Goal: Transaction & Acquisition: Download file/media

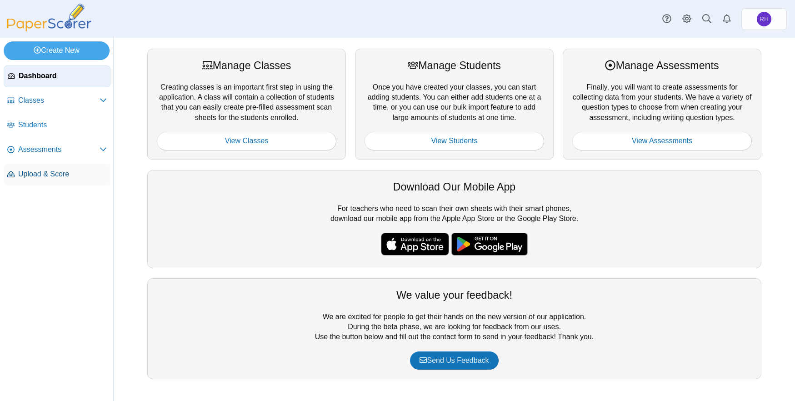
click at [71, 171] on span "Upload & Score" at bounding box center [62, 174] width 89 height 10
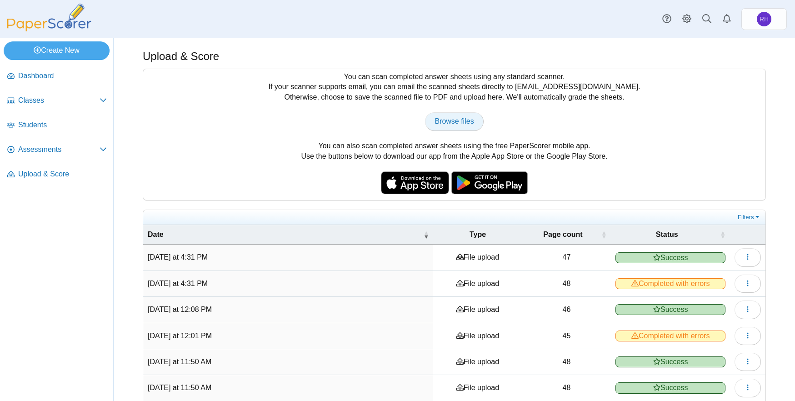
click at [456, 125] on span "Browse files" at bounding box center [453, 121] width 39 height 8
type input "**********"
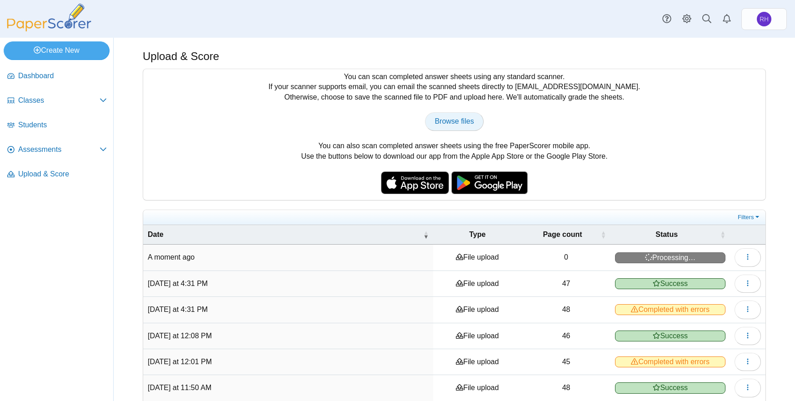
click at [442, 120] on span "Browse files" at bounding box center [453, 121] width 39 height 8
type input "**********"
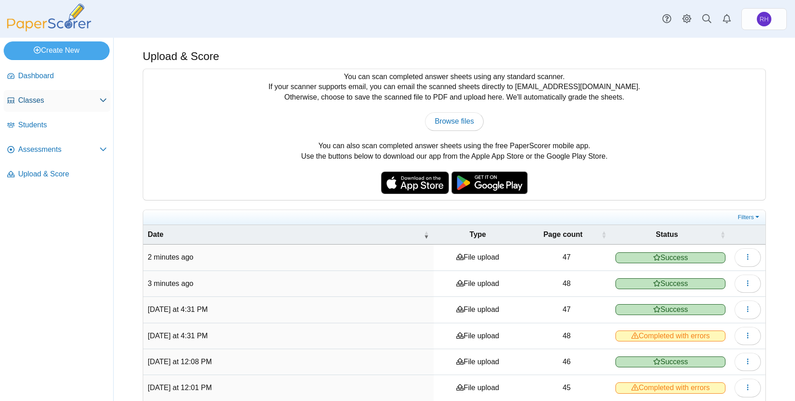
click at [26, 96] on span "Classes" at bounding box center [58, 100] width 81 height 10
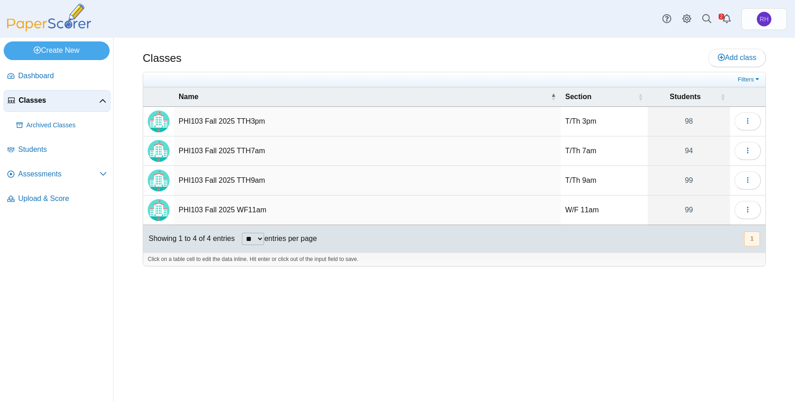
click at [210, 151] on td "PHI103 Fall 2025 TTH7am" at bounding box center [367, 151] width 387 height 30
click at [747, 149] on icon "button" at bounding box center [747, 150] width 7 height 7
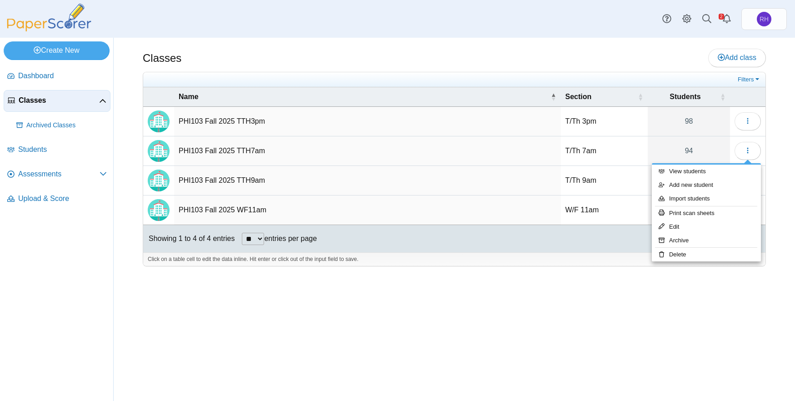
click at [509, 280] on div "Classes Add class Filters 98" at bounding box center [454, 219] width 681 height 363
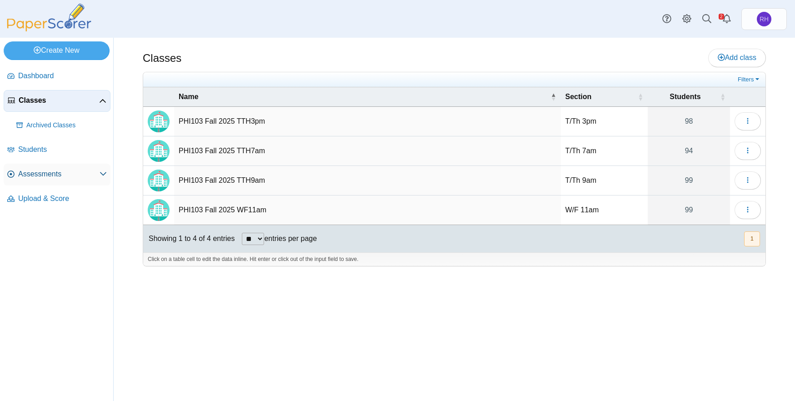
click at [44, 171] on span "Assessments" at bounding box center [58, 174] width 81 height 10
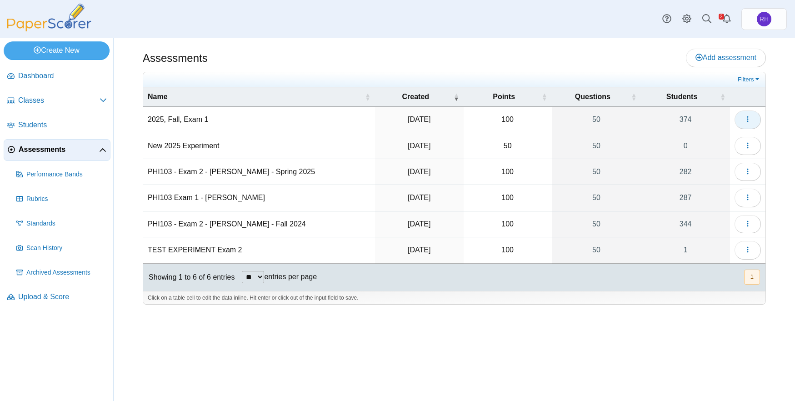
click at [754, 115] on button "button" at bounding box center [747, 119] width 26 height 18
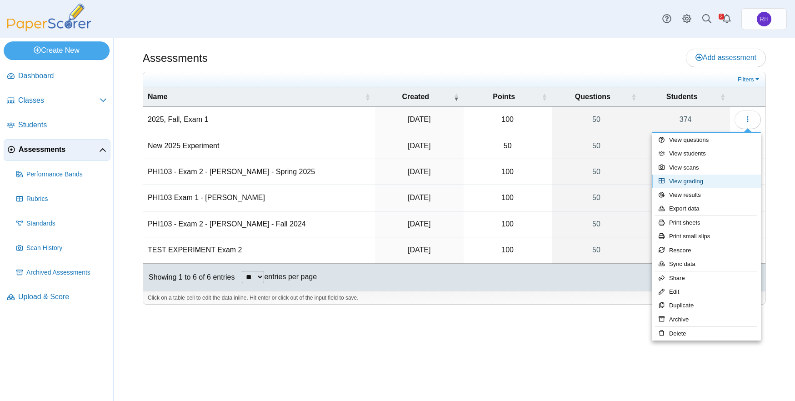
click at [703, 175] on link "View grading" at bounding box center [706, 182] width 109 height 14
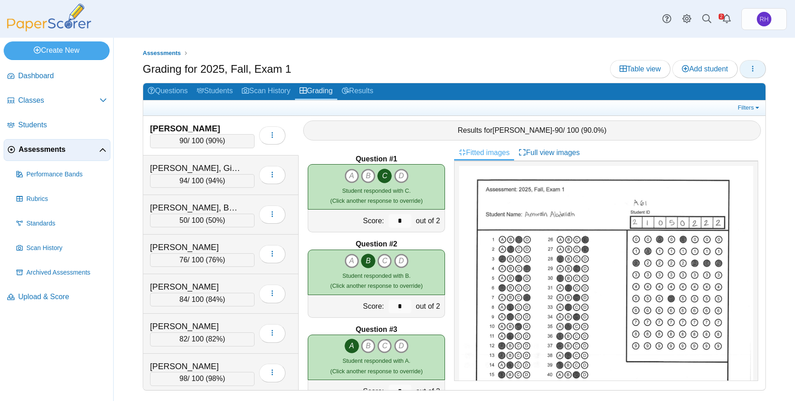
click at [763, 70] on button "button" at bounding box center [752, 69] width 26 height 18
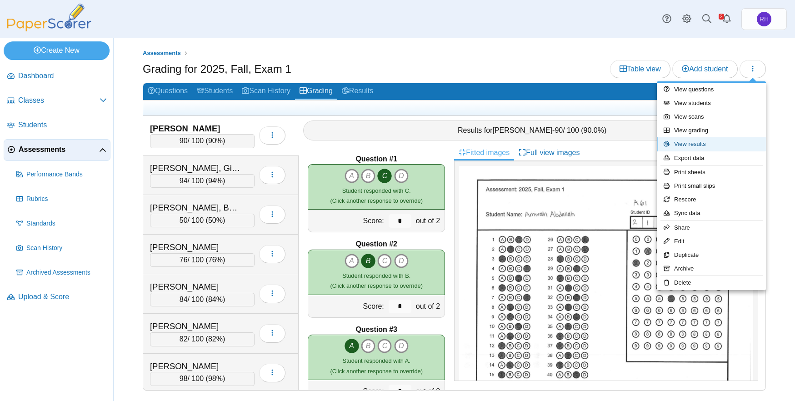
click at [694, 144] on link "View results" at bounding box center [711, 144] width 109 height 14
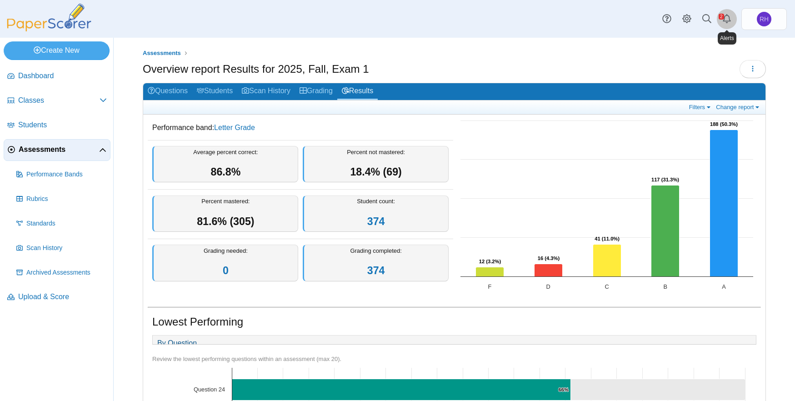
click at [726, 15] on use "Alerts" at bounding box center [727, 18] width 8 height 9
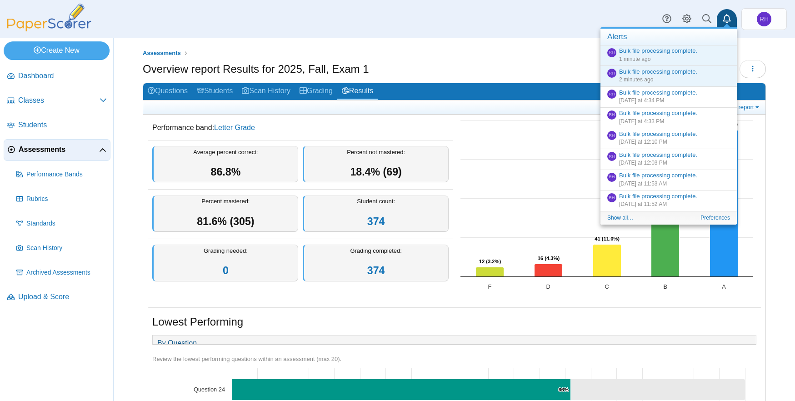
click at [724, 15] on icon "Alerts" at bounding box center [726, 18] width 9 height 9
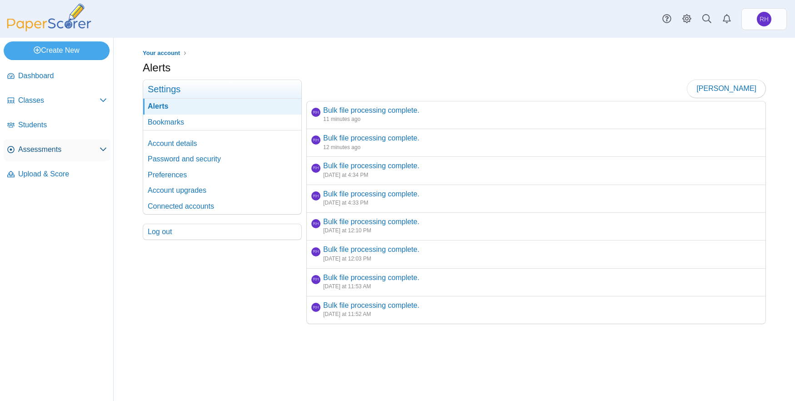
click at [47, 145] on span "Assessments" at bounding box center [58, 150] width 81 height 10
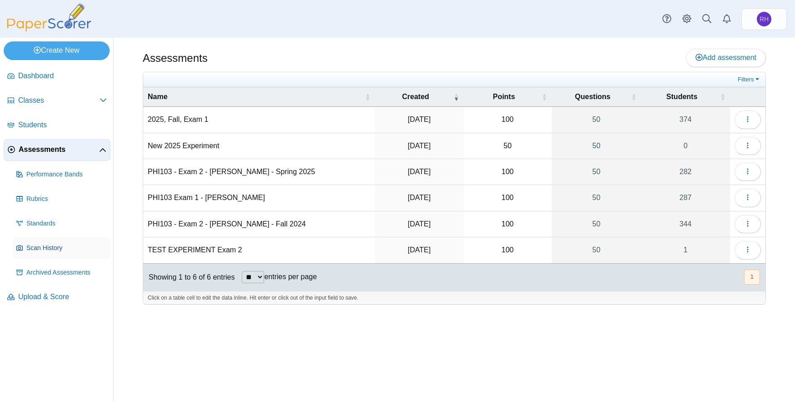
click at [53, 250] on span "Scan History" at bounding box center [66, 248] width 80 height 9
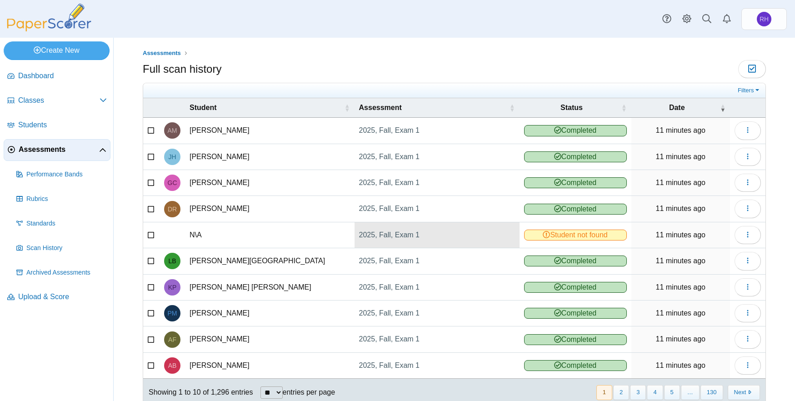
click at [370, 235] on link "2025, Fall, Exam 1" at bounding box center [436, 234] width 165 height 25
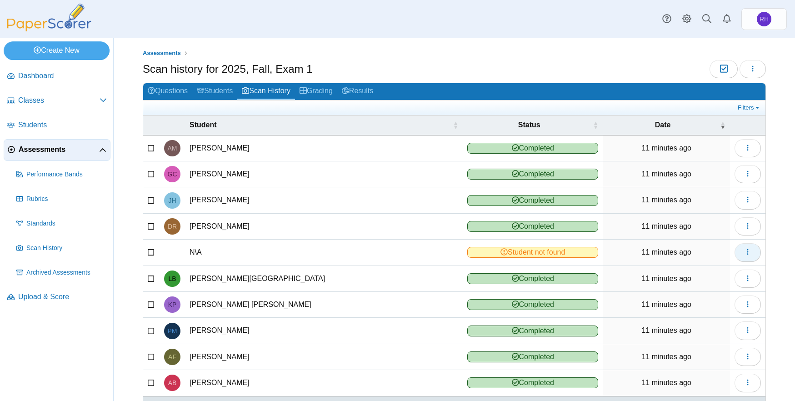
click at [744, 251] on button "button" at bounding box center [747, 252] width 26 height 18
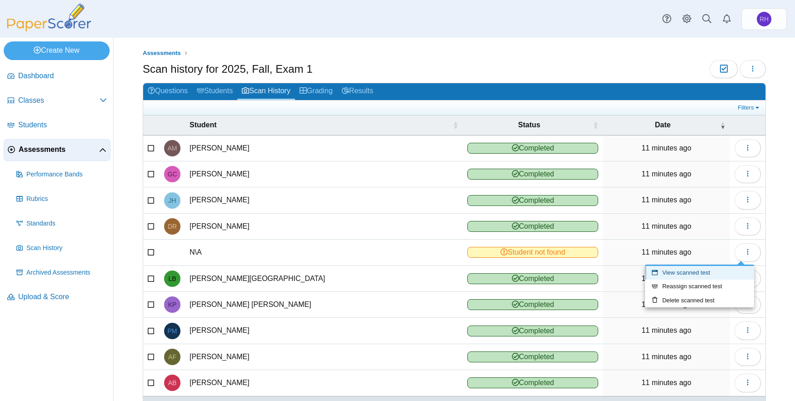
click at [711, 274] on link "View scanned test" at bounding box center [699, 273] width 109 height 14
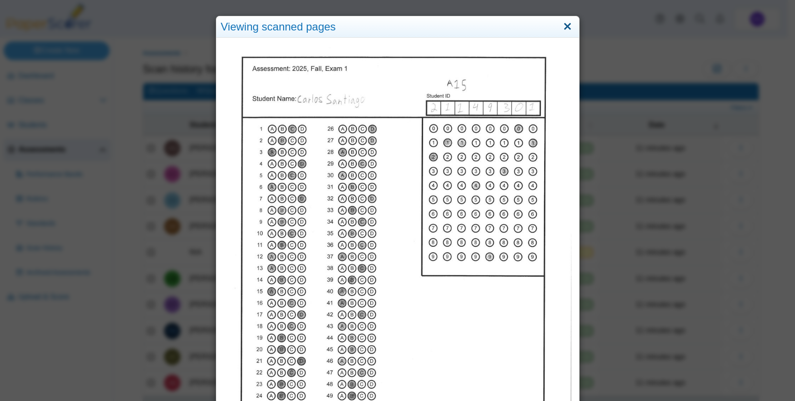
click at [565, 27] on link "Close" at bounding box center [567, 26] width 14 height 15
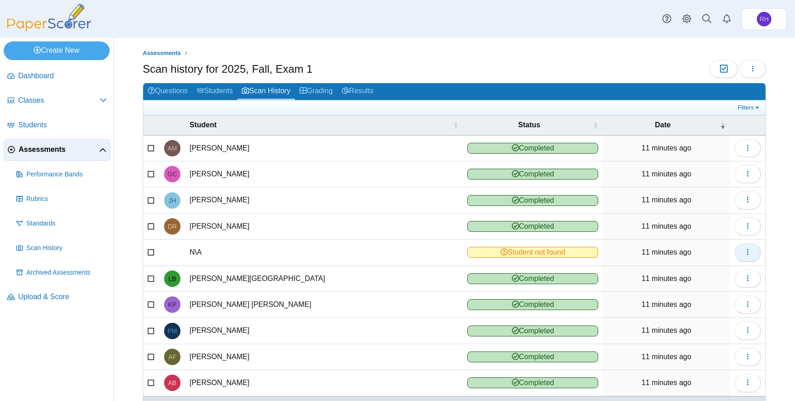
click at [747, 256] on button "button" at bounding box center [747, 252] width 26 height 18
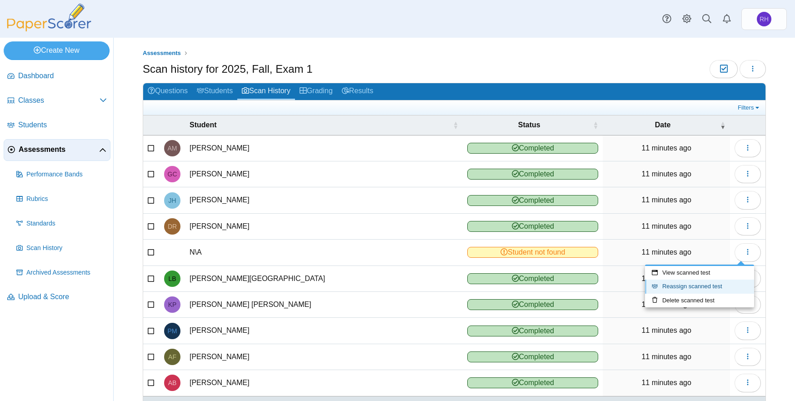
click at [680, 282] on link "Reassign scanned test" at bounding box center [699, 286] width 109 height 14
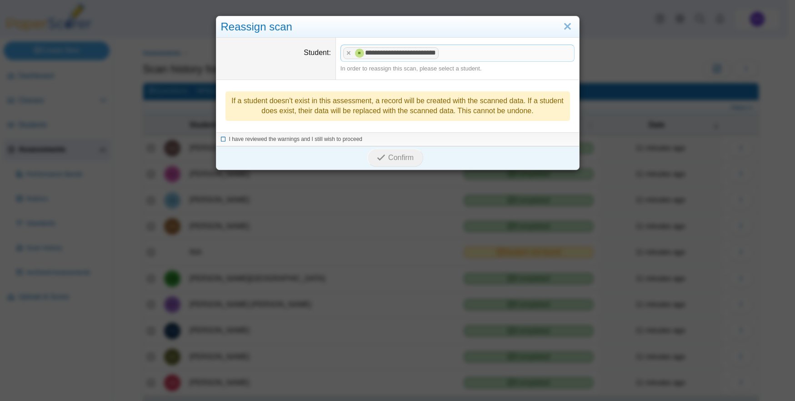
click at [235, 139] on span "I have reviewed the warnings and I still wish to proceed" at bounding box center [296, 139] width 134 height 6
click at [379, 160] on icon "submit" at bounding box center [381, 157] width 9 height 9
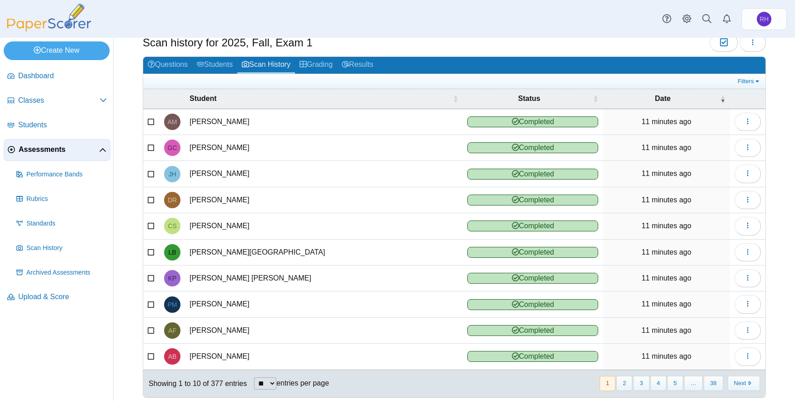
scroll to position [40, 0]
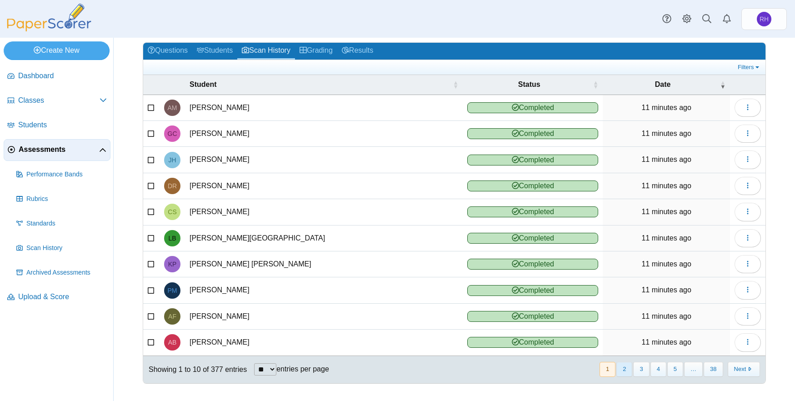
click at [626, 365] on button "2" at bounding box center [624, 369] width 16 height 15
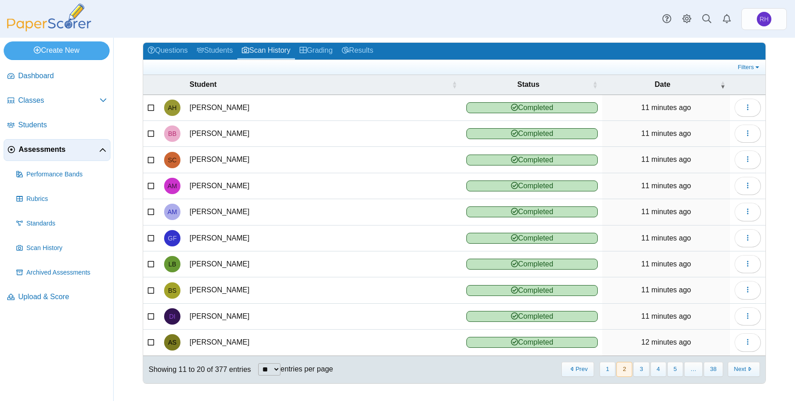
click at [626, 367] on button "2" at bounding box center [624, 369] width 16 height 15
click at [638, 368] on button "3" at bounding box center [641, 369] width 16 height 15
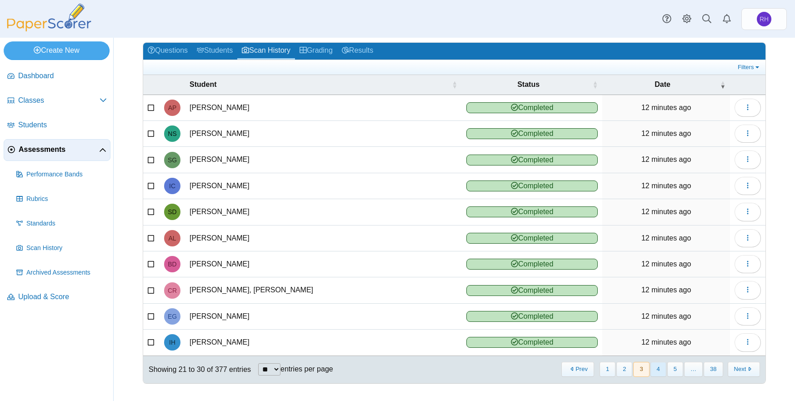
click at [656, 369] on button "4" at bounding box center [658, 369] width 16 height 15
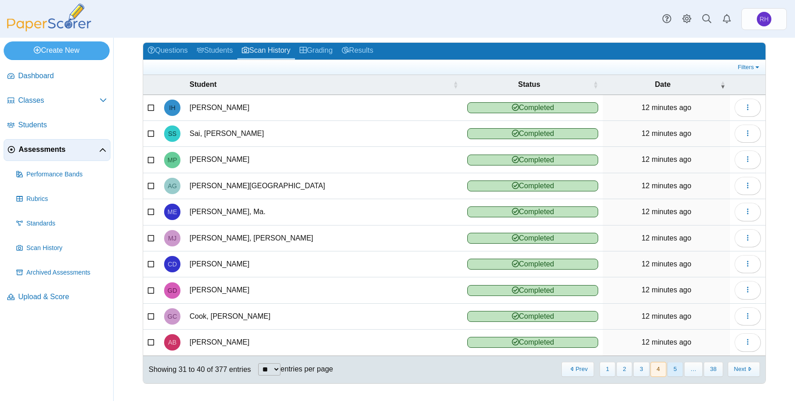
click at [669, 373] on button "5" at bounding box center [675, 369] width 16 height 15
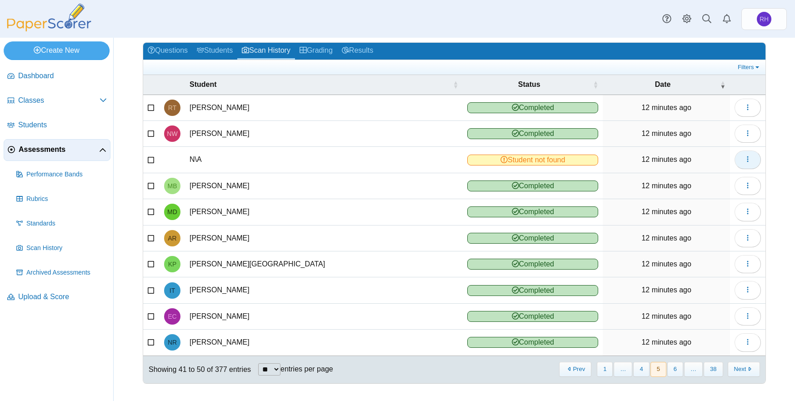
click at [747, 159] on use "button" at bounding box center [747, 159] width 1 height 6
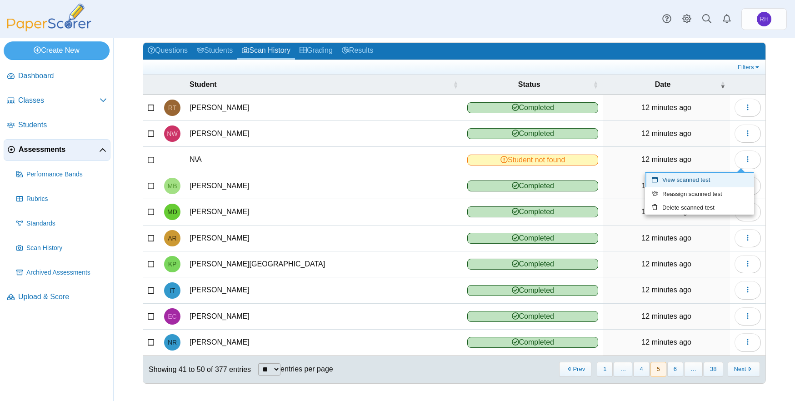
click at [719, 176] on link "View scanned test" at bounding box center [699, 180] width 109 height 14
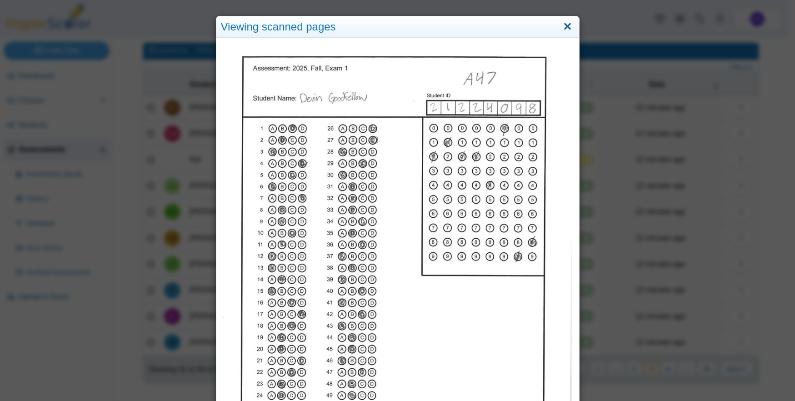
click at [561, 24] on link "Close" at bounding box center [567, 26] width 14 height 15
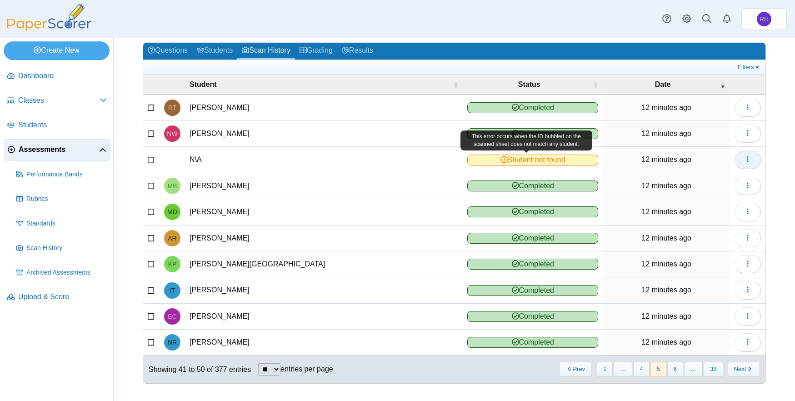
click at [744, 155] on button "button" at bounding box center [747, 159] width 26 height 18
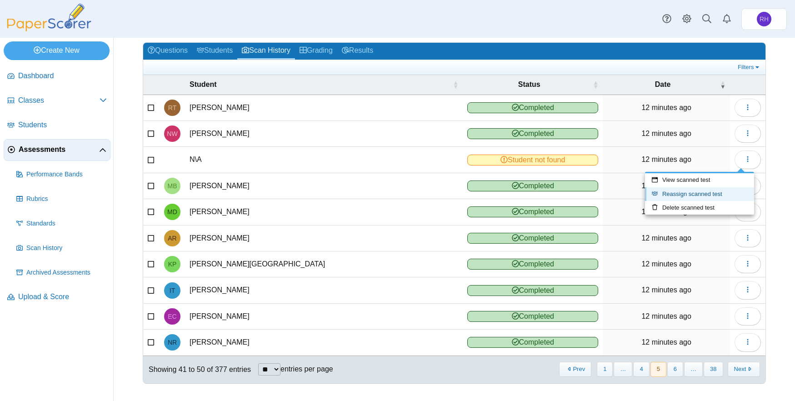
click at [701, 190] on link "Reassign scanned test" at bounding box center [699, 194] width 109 height 14
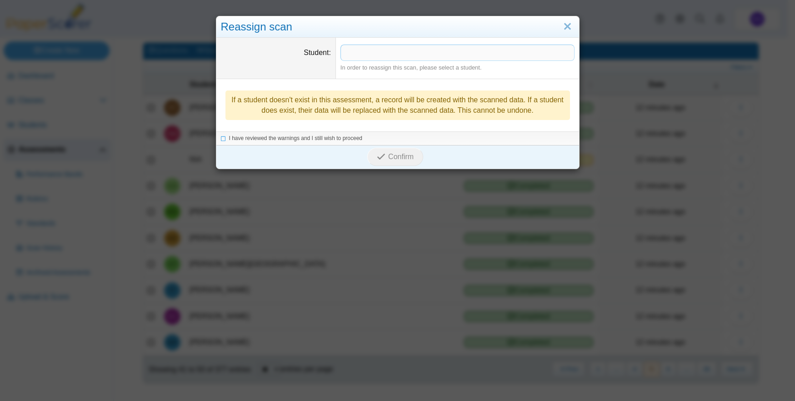
click at [410, 53] on span at bounding box center [457, 52] width 233 height 15
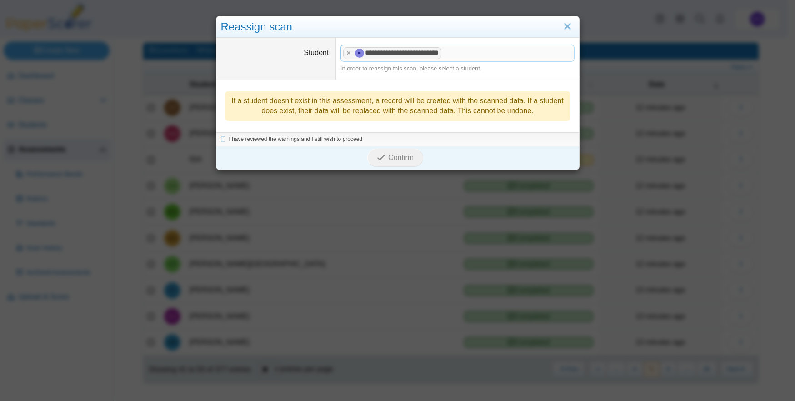
click at [309, 142] on span "I have reviewed the warnings and I still wish to proceed" at bounding box center [296, 139] width 134 height 6
click at [384, 163] on button "Confirm" at bounding box center [395, 158] width 56 height 18
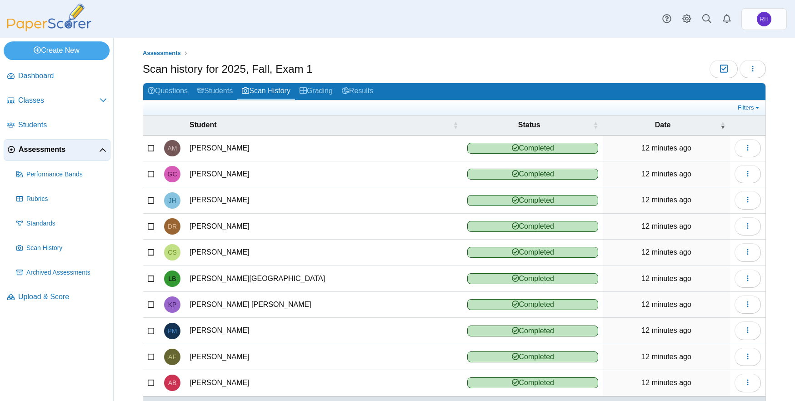
scroll to position [40, 0]
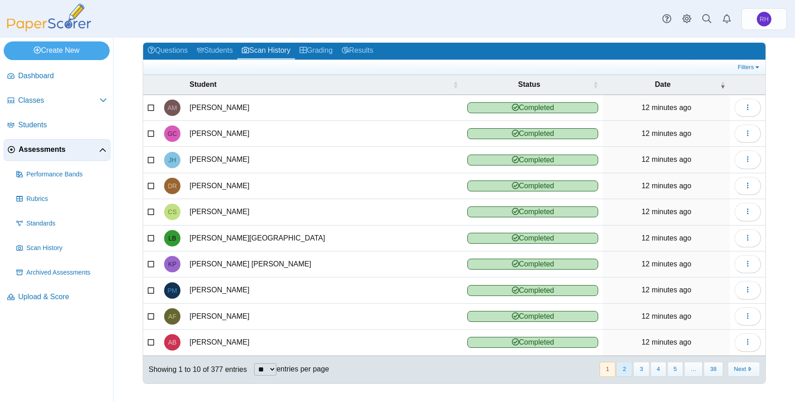
click at [622, 372] on button "2" at bounding box center [624, 369] width 16 height 15
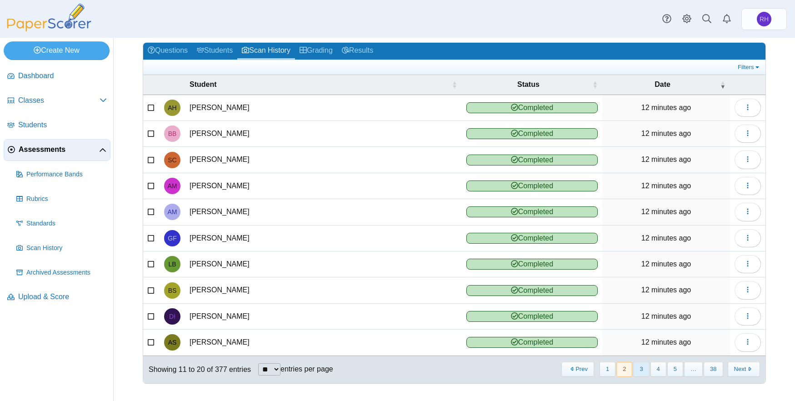
click at [639, 374] on button "3" at bounding box center [641, 369] width 16 height 15
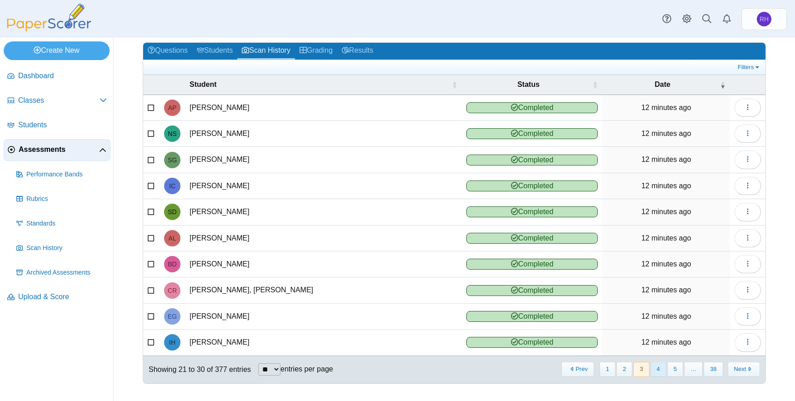
click at [651, 370] on button "4" at bounding box center [658, 369] width 16 height 15
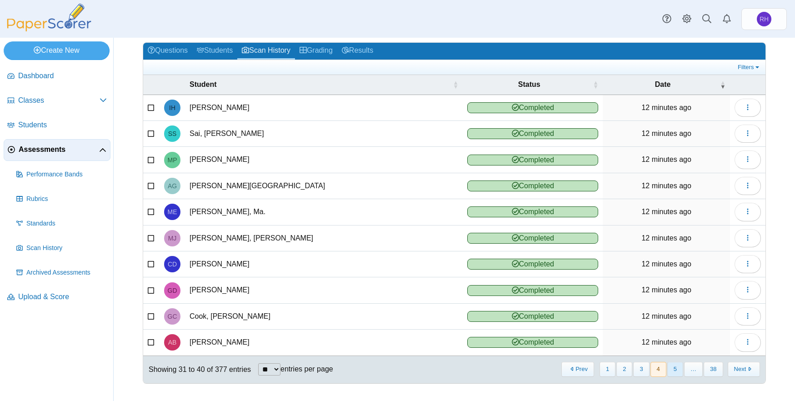
click at [669, 373] on button "5" at bounding box center [675, 369] width 16 height 15
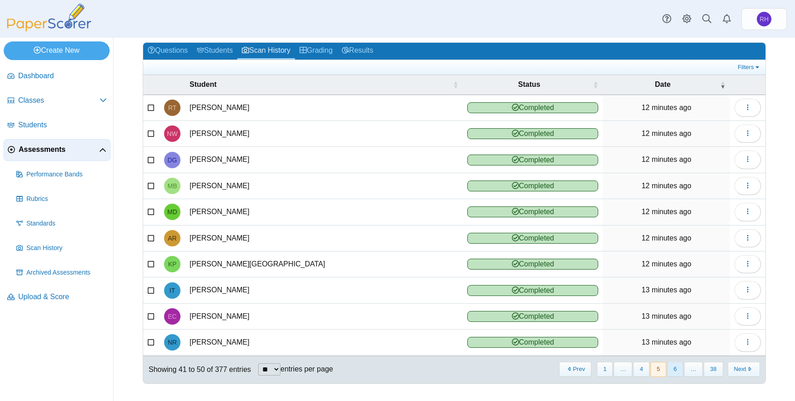
click at [673, 374] on button "6" at bounding box center [675, 369] width 16 height 15
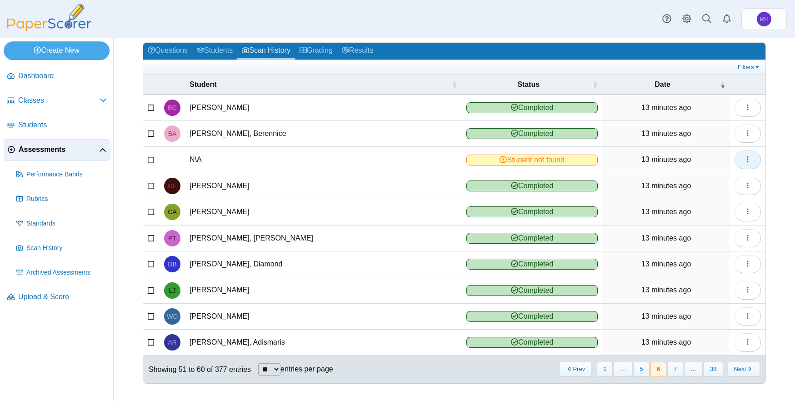
click at [744, 160] on icon "button" at bounding box center [747, 158] width 7 height 7
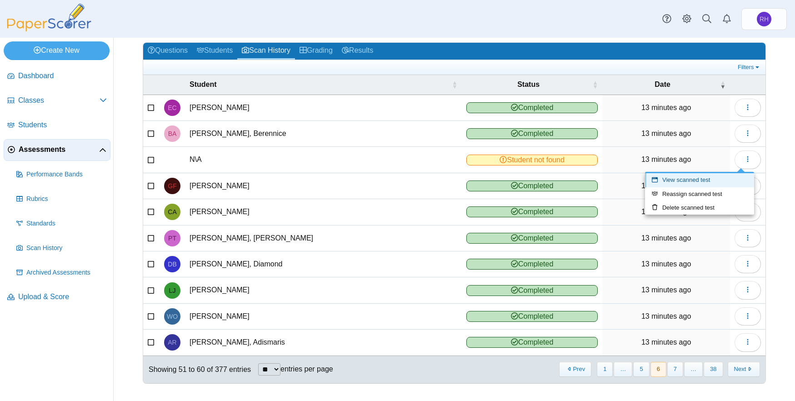
click at [719, 176] on link "View scanned test" at bounding box center [699, 180] width 109 height 14
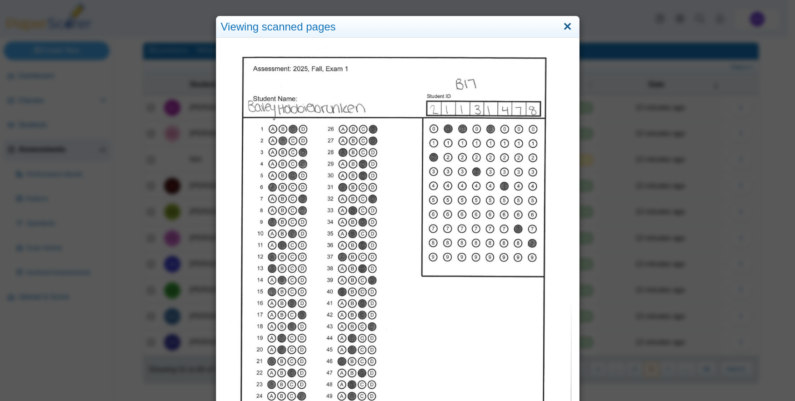
click at [563, 24] on link "Close" at bounding box center [567, 26] width 14 height 15
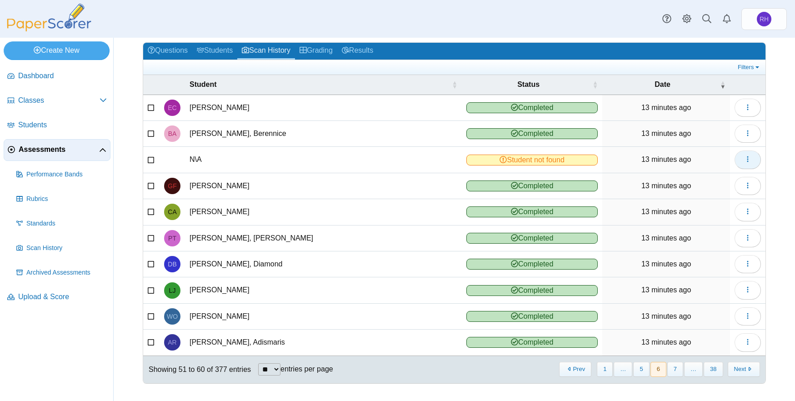
click at [734, 155] on button "button" at bounding box center [747, 159] width 26 height 18
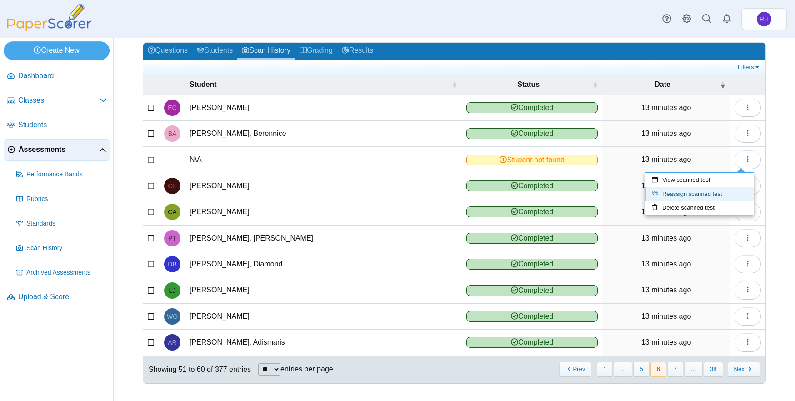
click at [709, 190] on link "Reassign scanned test" at bounding box center [699, 194] width 109 height 14
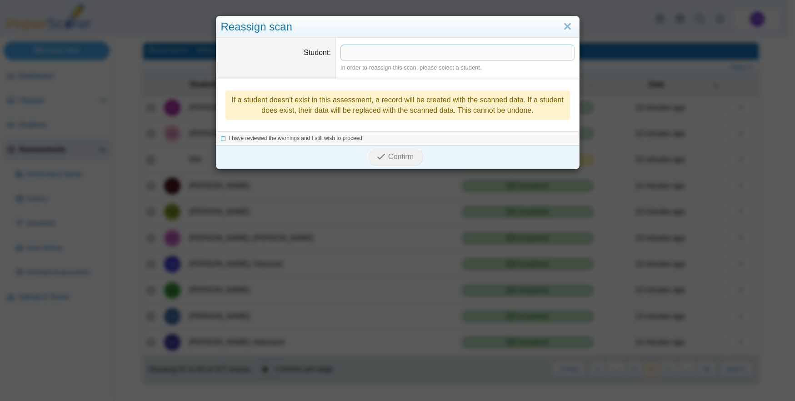
click at [401, 70] on div "In order to reassign this scan, please select a student." at bounding box center [457, 68] width 234 height 8
click at [404, 54] on span at bounding box center [457, 52] width 233 height 15
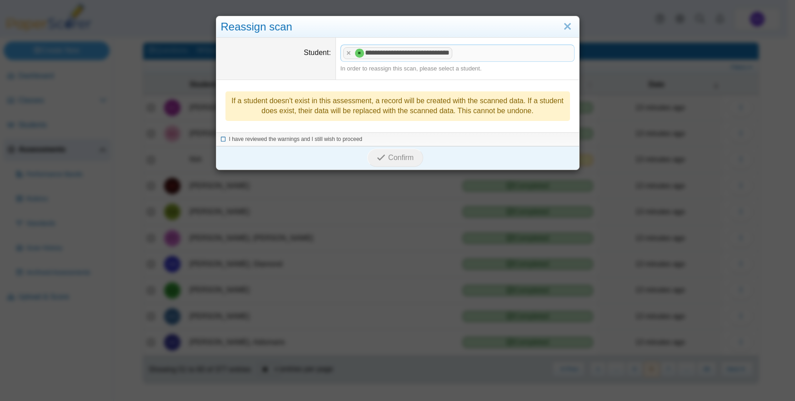
click at [317, 141] on span "I have reviewed the warnings and I still wish to proceed" at bounding box center [296, 139] width 134 height 6
click at [389, 156] on span "Confirm" at bounding box center [400, 158] width 25 height 8
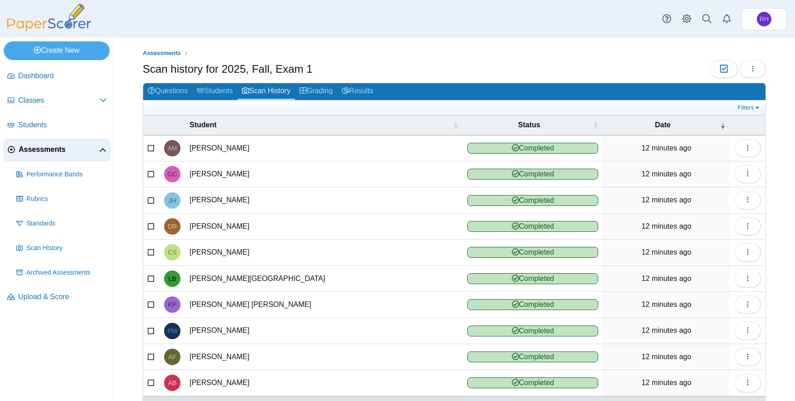
scroll to position [40, 0]
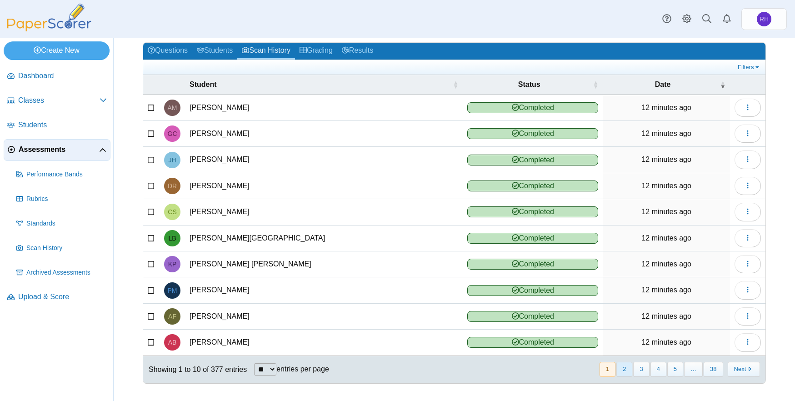
click at [625, 371] on button "2" at bounding box center [624, 369] width 16 height 15
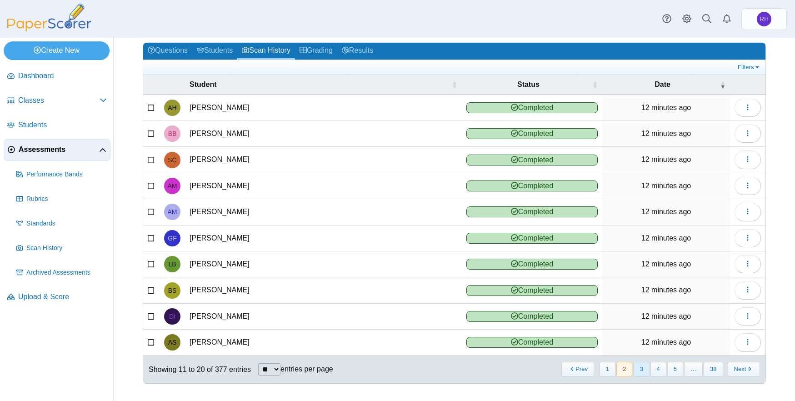
click at [636, 370] on button "3" at bounding box center [641, 369] width 16 height 15
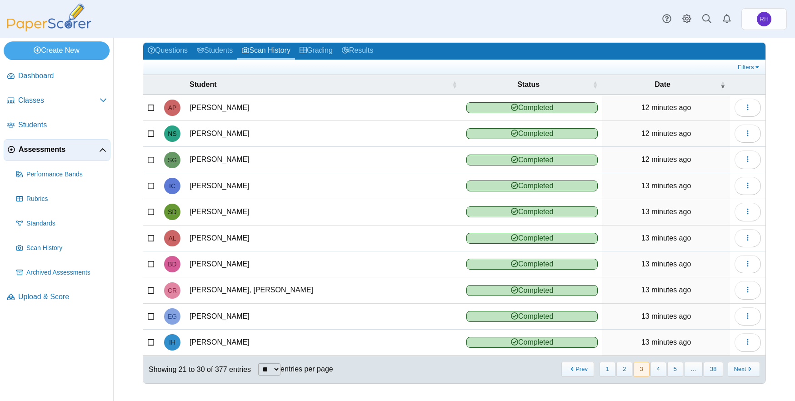
click at [650, 369] on button "4" at bounding box center [658, 369] width 16 height 15
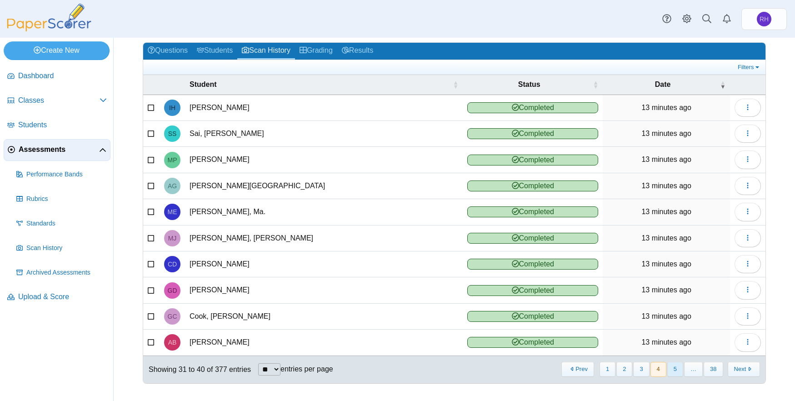
click at [668, 369] on button "5" at bounding box center [675, 369] width 16 height 15
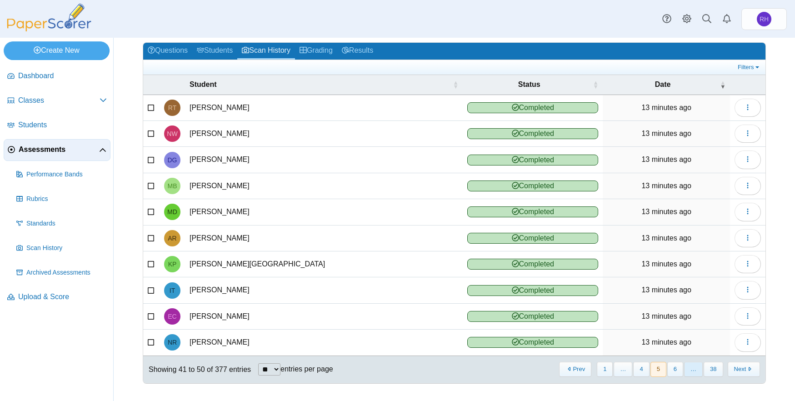
click at [684, 370] on span "…" at bounding box center [693, 369] width 19 height 15
click at [675, 370] on button "6" at bounding box center [675, 369] width 16 height 15
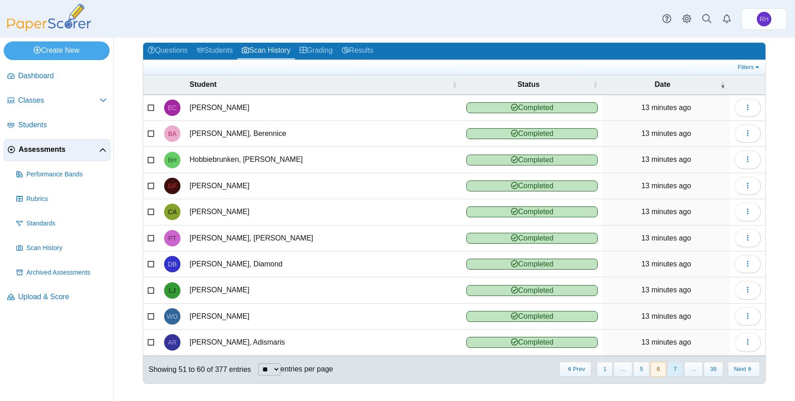
click at [675, 370] on button "7" at bounding box center [675, 369] width 16 height 15
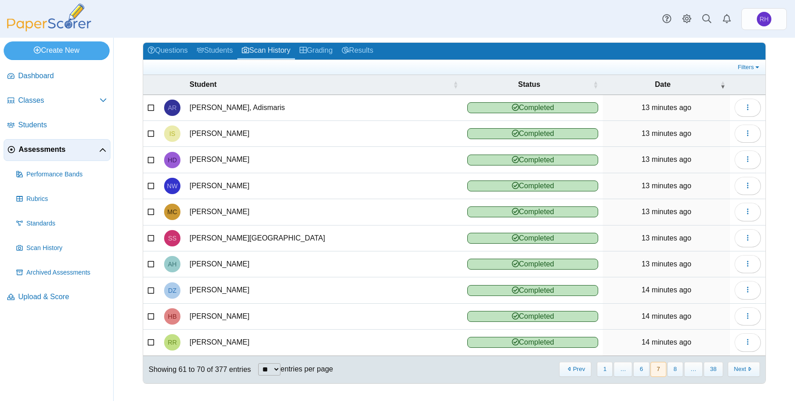
click at [675, 370] on button "8" at bounding box center [675, 369] width 16 height 15
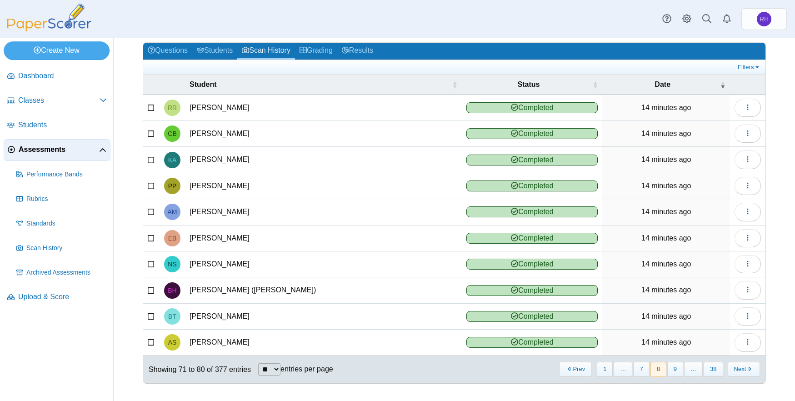
click at [675, 370] on button "9" at bounding box center [675, 369] width 16 height 15
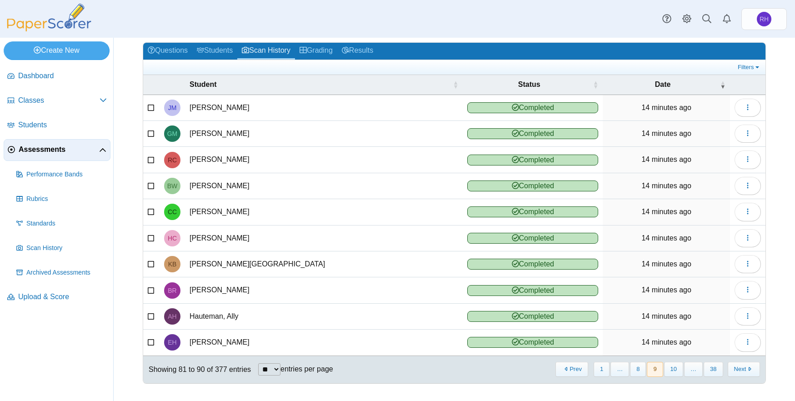
click at [675, 370] on button "10" at bounding box center [673, 369] width 19 height 15
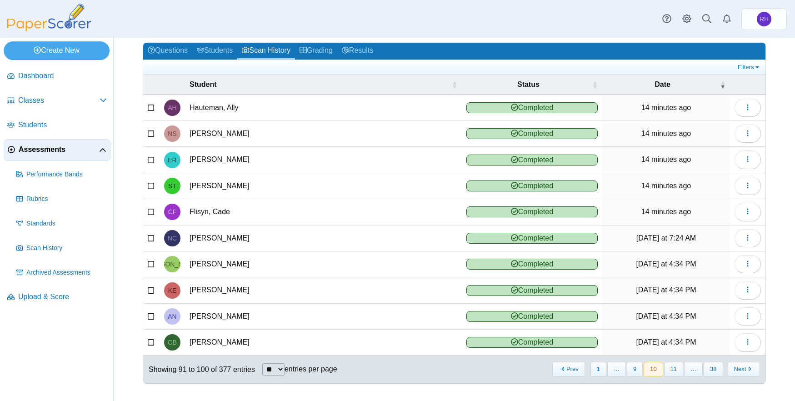
click at [675, 370] on button "11" at bounding box center [673, 369] width 19 height 15
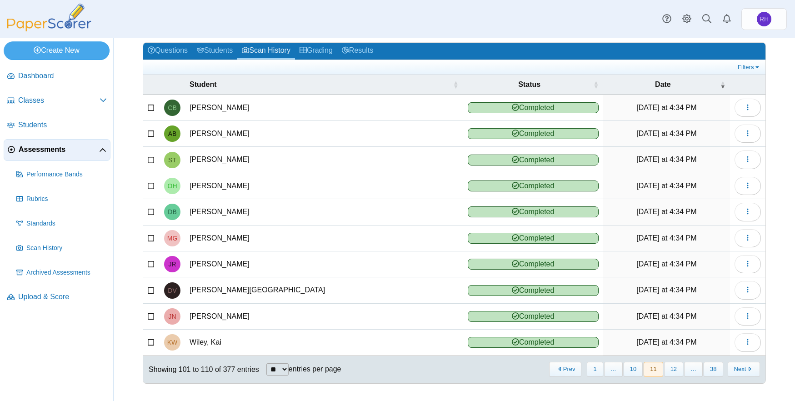
click at [654, 373] on button "11" at bounding box center [652, 369] width 19 height 15
click at [636, 370] on button "10" at bounding box center [632, 369] width 19 height 15
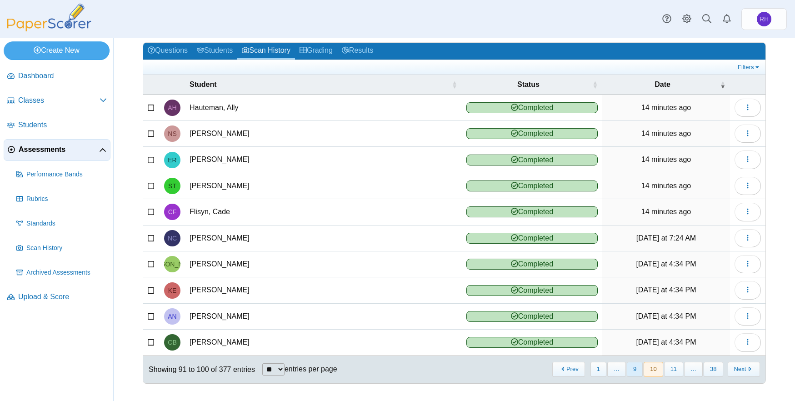
click at [632, 369] on button "9" at bounding box center [635, 369] width 16 height 15
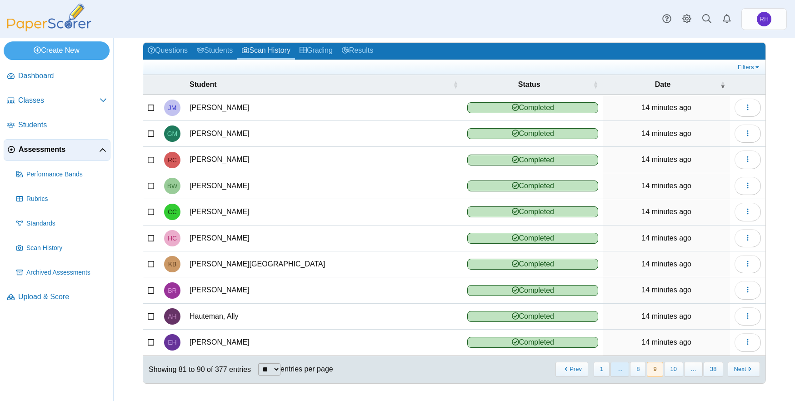
click at [617, 370] on span "…" at bounding box center [619, 369] width 19 height 15
click at [637, 366] on button "8" at bounding box center [638, 369] width 16 height 15
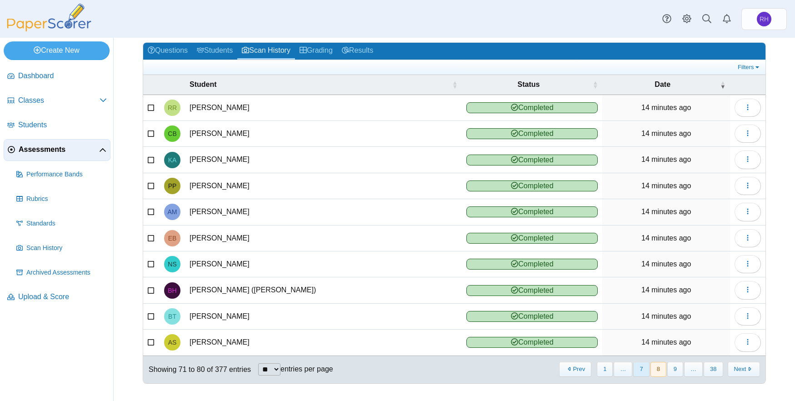
click at [638, 370] on button "7" at bounding box center [641, 369] width 16 height 15
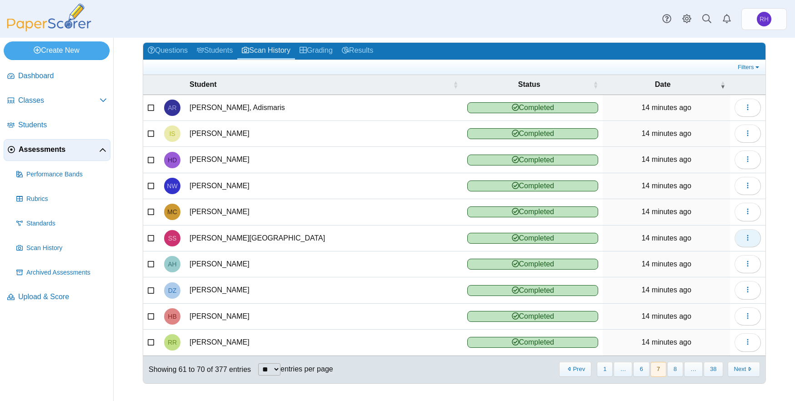
click at [742, 244] on button "button" at bounding box center [747, 238] width 26 height 18
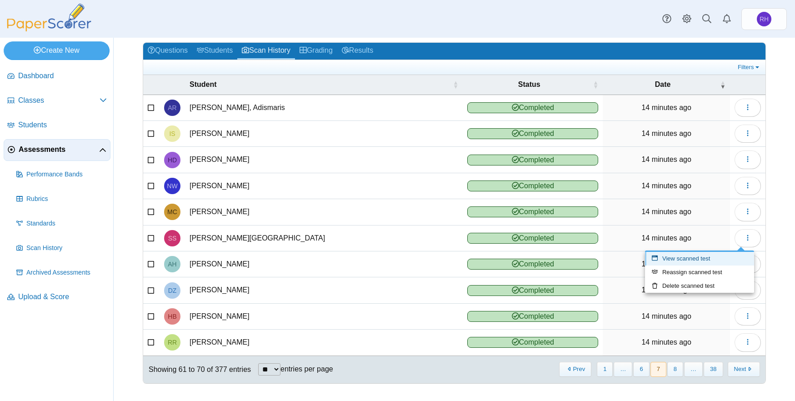
click at [702, 260] on link "View scanned test" at bounding box center [699, 259] width 109 height 14
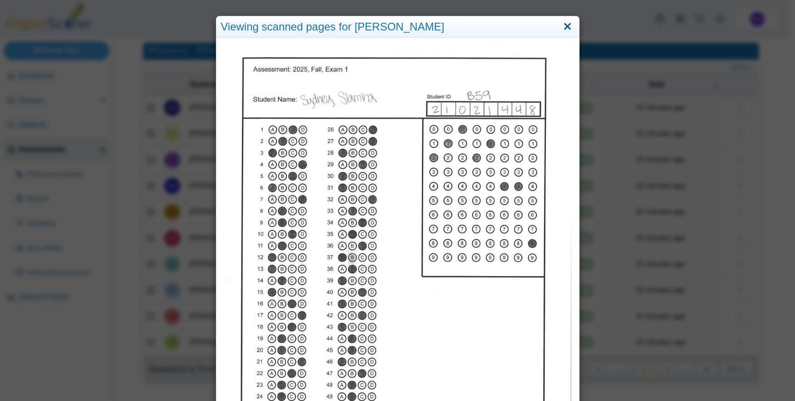
click at [560, 28] on link "Close" at bounding box center [567, 26] width 14 height 15
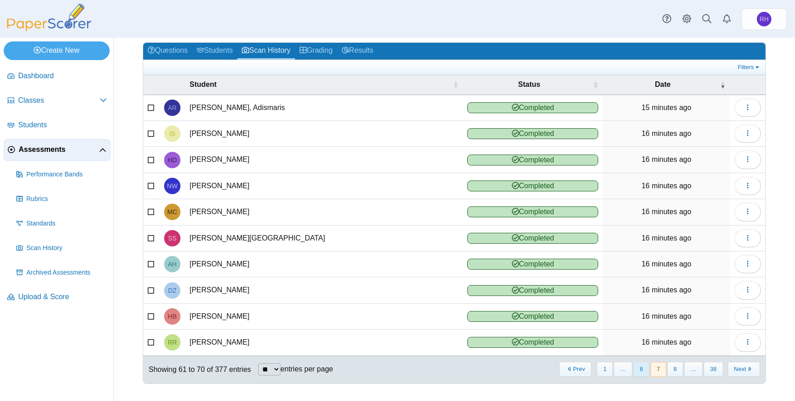
click at [638, 367] on button "6" at bounding box center [641, 369] width 16 height 15
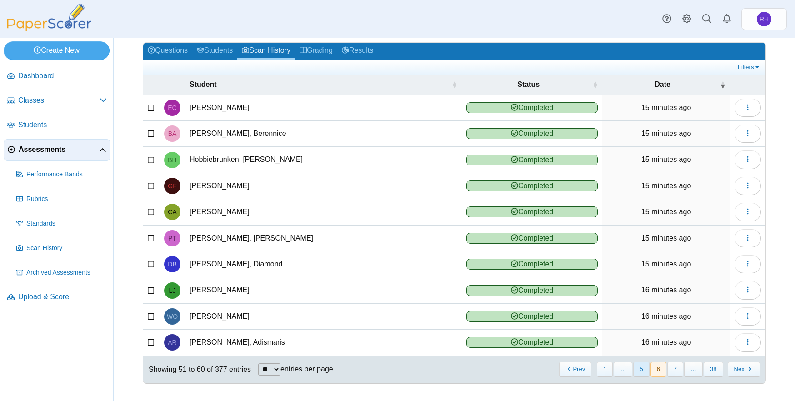
click at [637, 370] on button "5" at bounding box center [641, 369] width 16 height 15
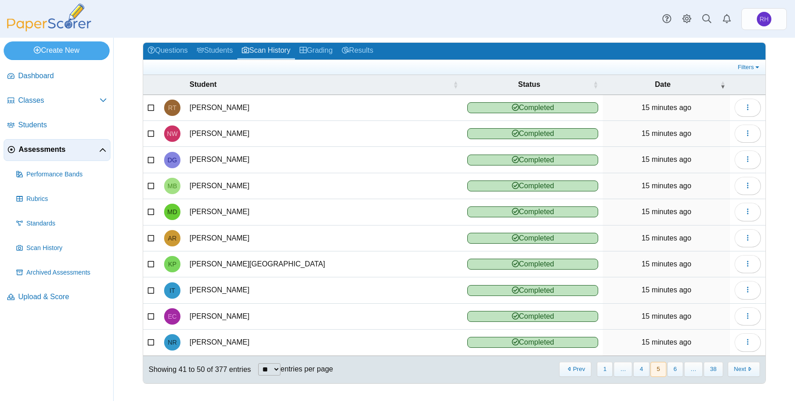
click at [637, 370] on button "4" at bounding box center [641, 369] width 16 height 15
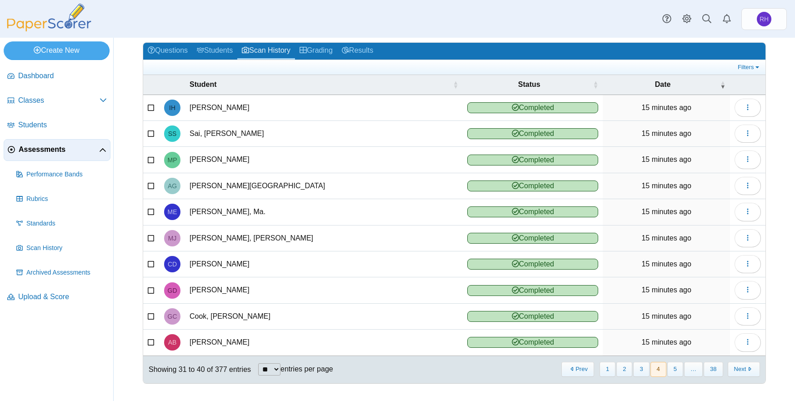
click at [637, 370] on button "3" at bounding box center [641, 369] width 16 height 15
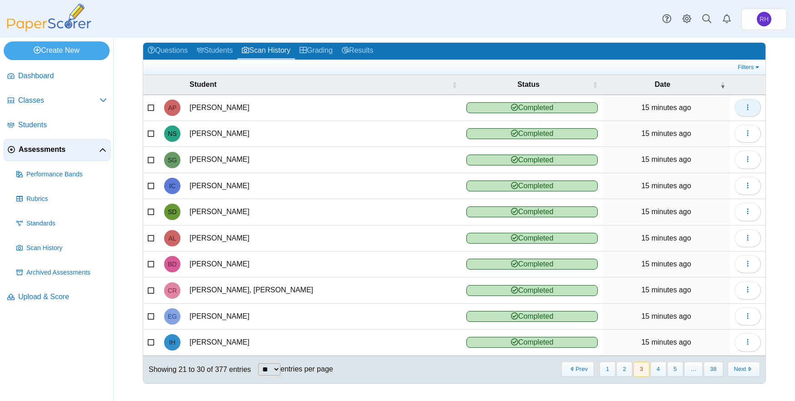
click at [744, 105] on icon "button" at bounding box center [747, 107] width 7 height 7
click at [705, 127] on link "View scanned test" at bounding box center [699, 128] width 109 height 14
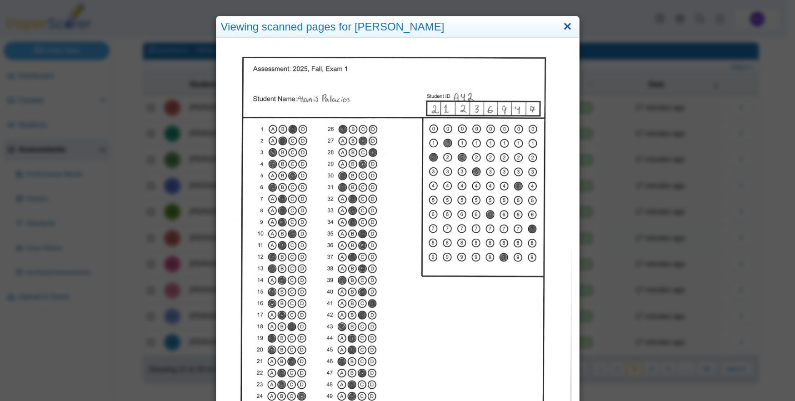
click at [563, 23] on link "Close" at bounding box center [567, 26] width 14 height 15
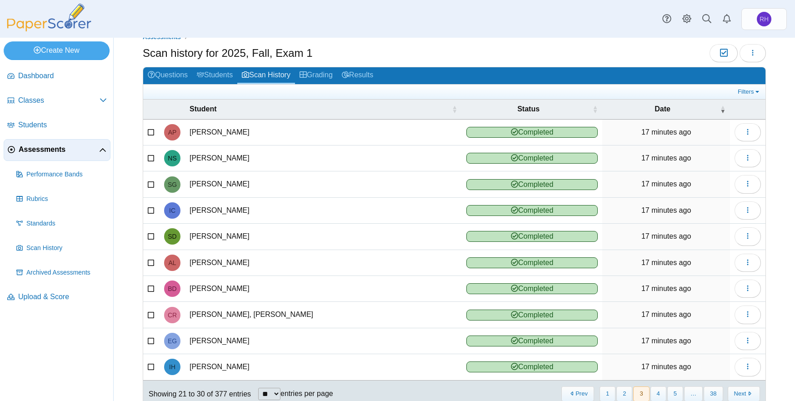
scroll to position [0, 0]
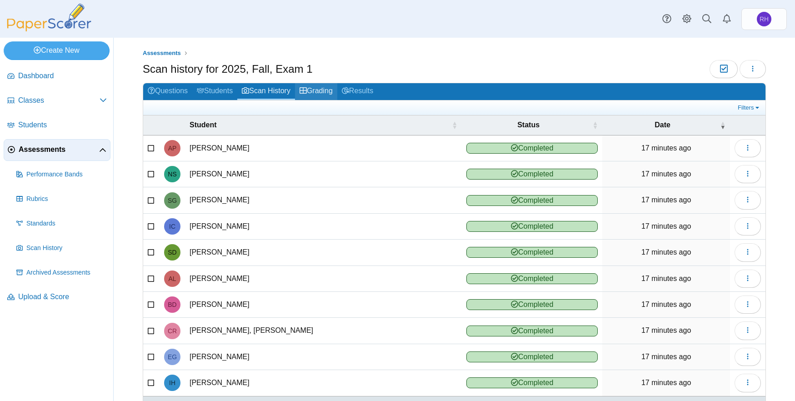
click at [334, 89] on link "Grading" at bounding box center [316, 91] width 42 height 17
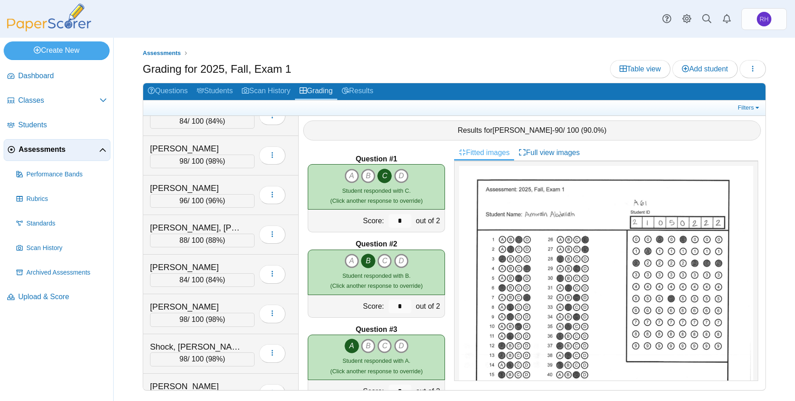
scroll to position [12361, 0]
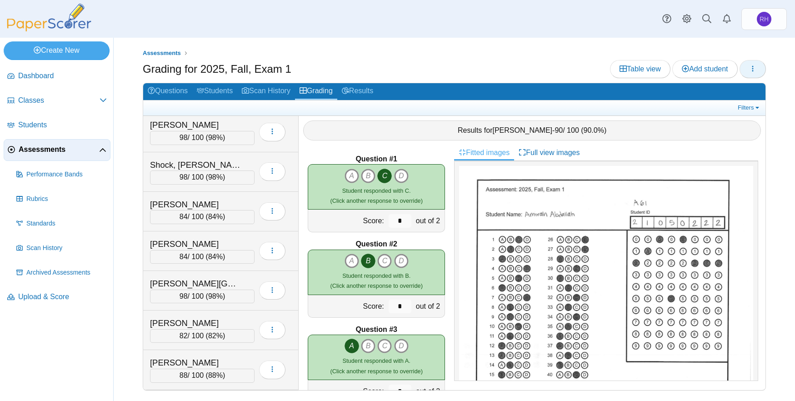
click at [760, 70] on button "button" at bounding box center [752, 69] width 26 height 18
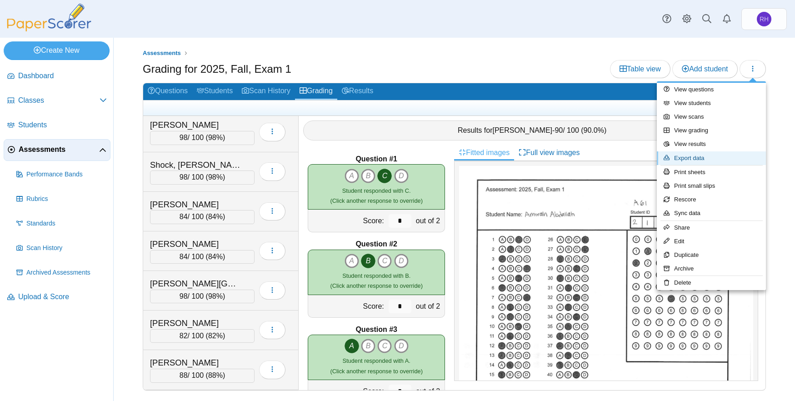
click at [706, 155] on link "Export data" at bounding box center [711, 158] width 109 height 14
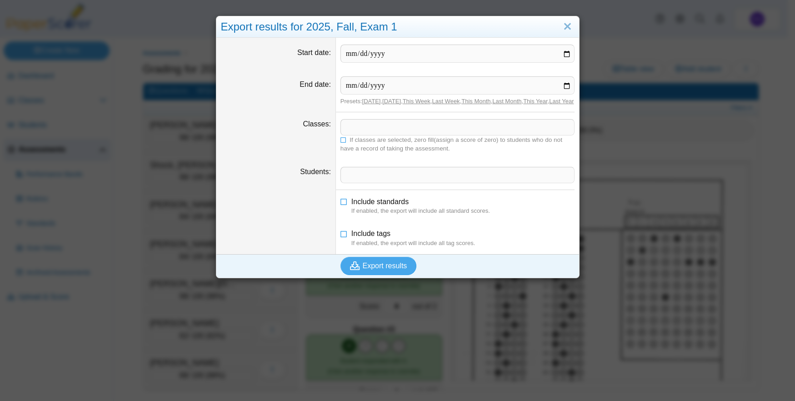
click at [400, 135] on span at bounding box center [457, 127] width 233 height 15
click at [340, 142] on icon at bounding box center [343, 138] width 6 height 5
click at [379, 269] on span "Export results" at bounding box center [385, 266] width 45 height 8
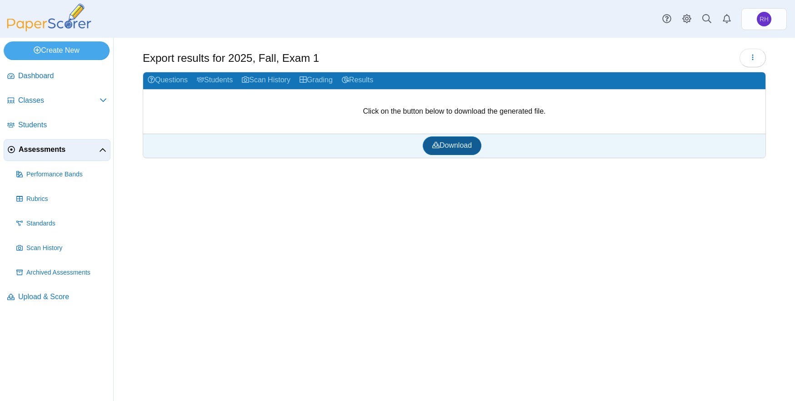
click at [462, 145] on span "Download" at bounding box center [452, 145] width 40 height 8
click at [23, 124] on span "Students" at bounding box center [62, 125] width 89 height 10
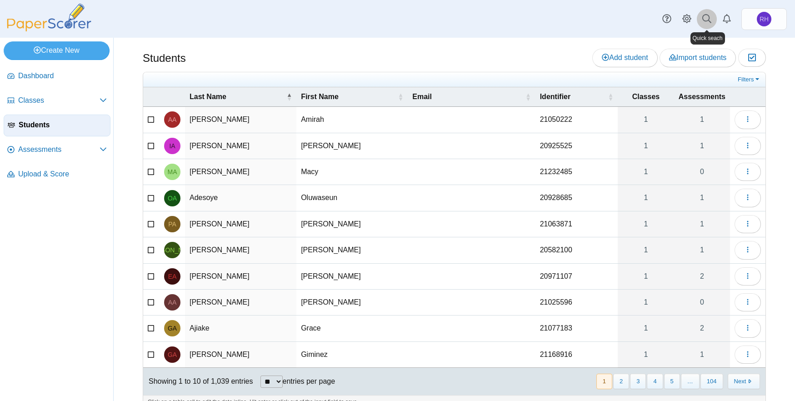
click at [702, 21] on icon at bounding box center [706, 18] width 9 height 9
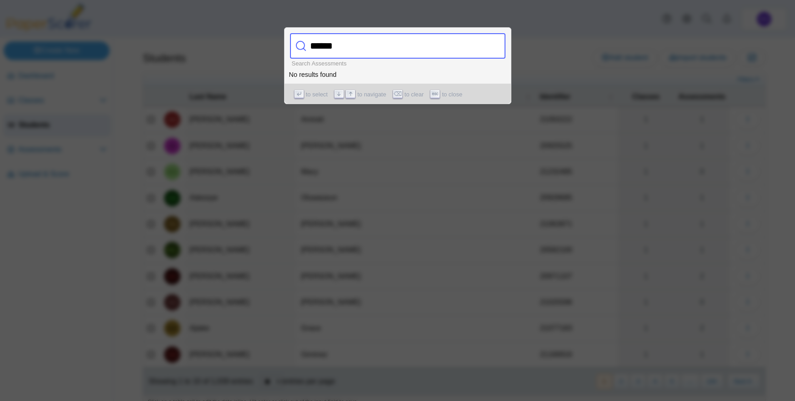
click at [395, 50] on input "******" at bounding box center [388, 45] width 164 height 25
type input "******"
click at [403, 180] on div at bounding box center [397, 200] width 795 height 401
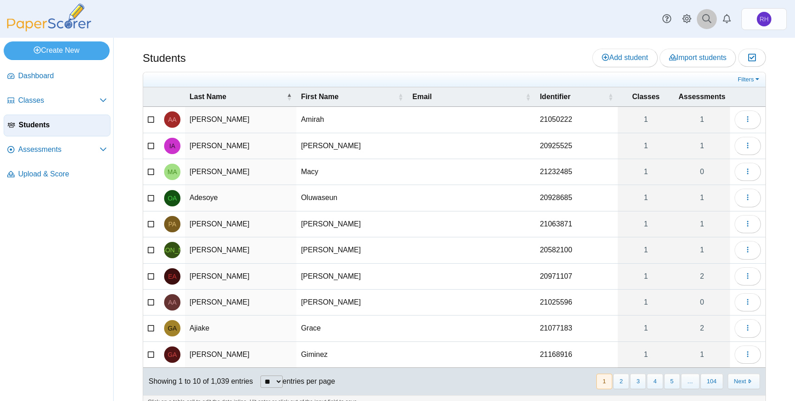
click at [703, 17] on use at bounding box center [706, 18] width 9 height 9
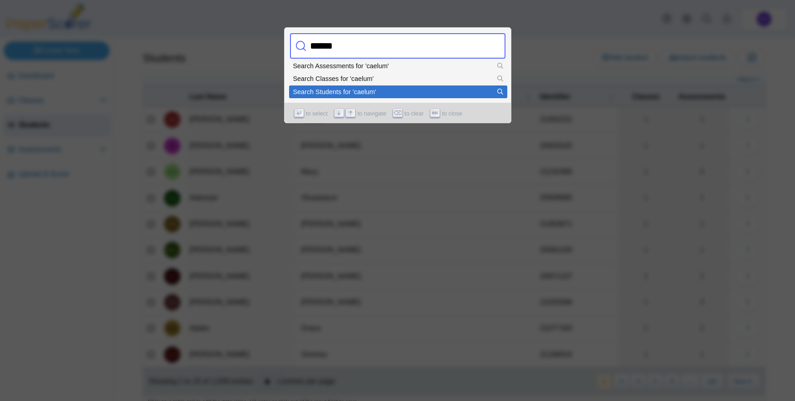
type input "******"
click at [339, 94] on div "Search Students for 'caelum'" at bounding box center [398, 92] width 210 height 6
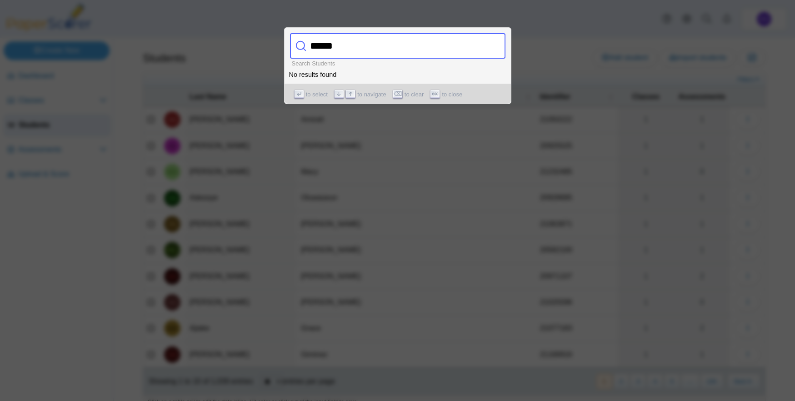
click at [402, 156] on div at bounding box center [397, 200] width 795 height 401
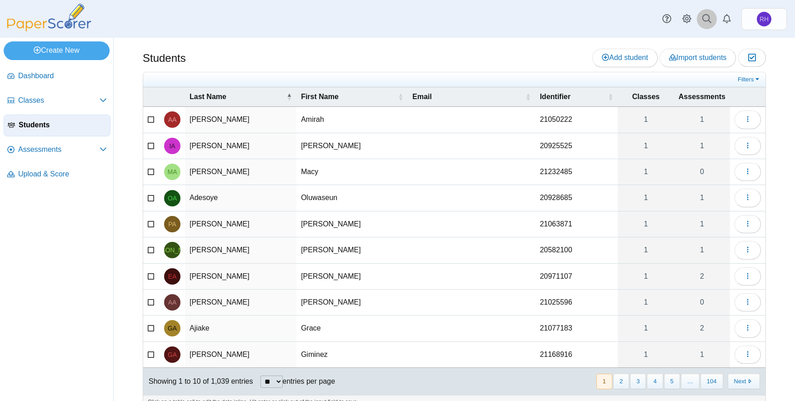
click at [702, 17] on link at bounding box center [707, 19] width 20 height 20
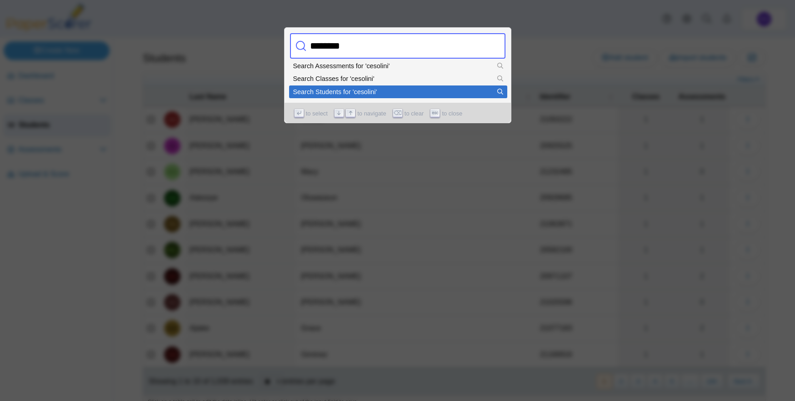
type input "********"
click at [322, 96] on li "Search Students for 'cesolini'" at bounding box center [398, 91] width 218 height 13
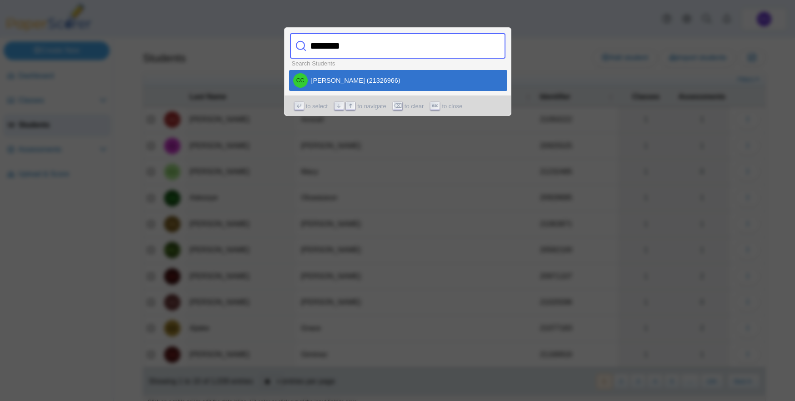
click at [388, 189] on div at bounding box center [397, 200] width 795 height 401
